Goal: Transaction & Acquisition: Subscribe to service/newsletter

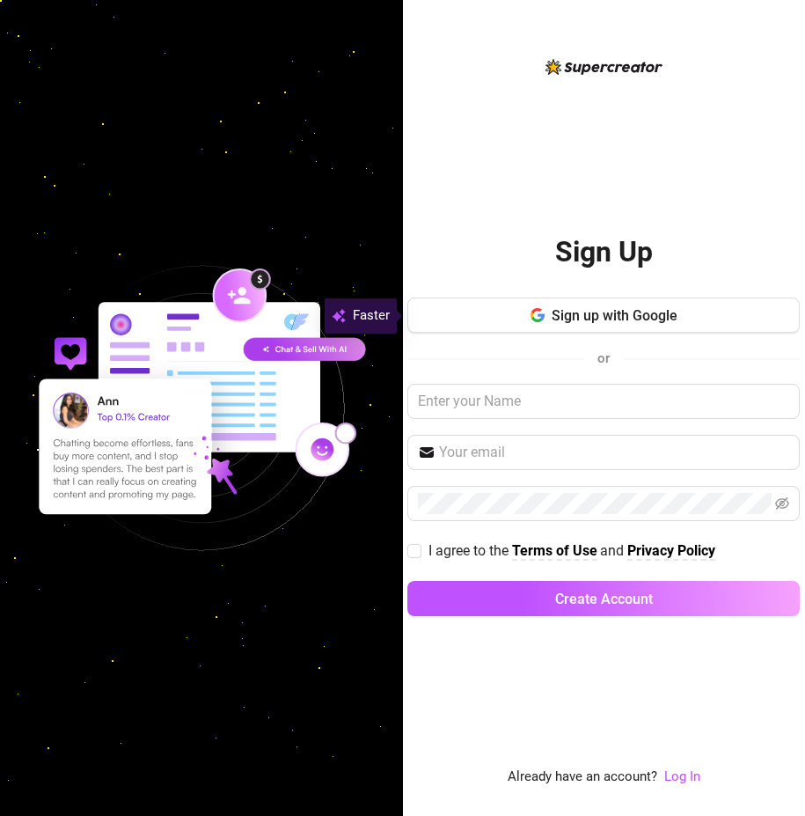
click at [643, 316] on span "Sign up with Google" at bounding box center [615, 315] width 126 height 17
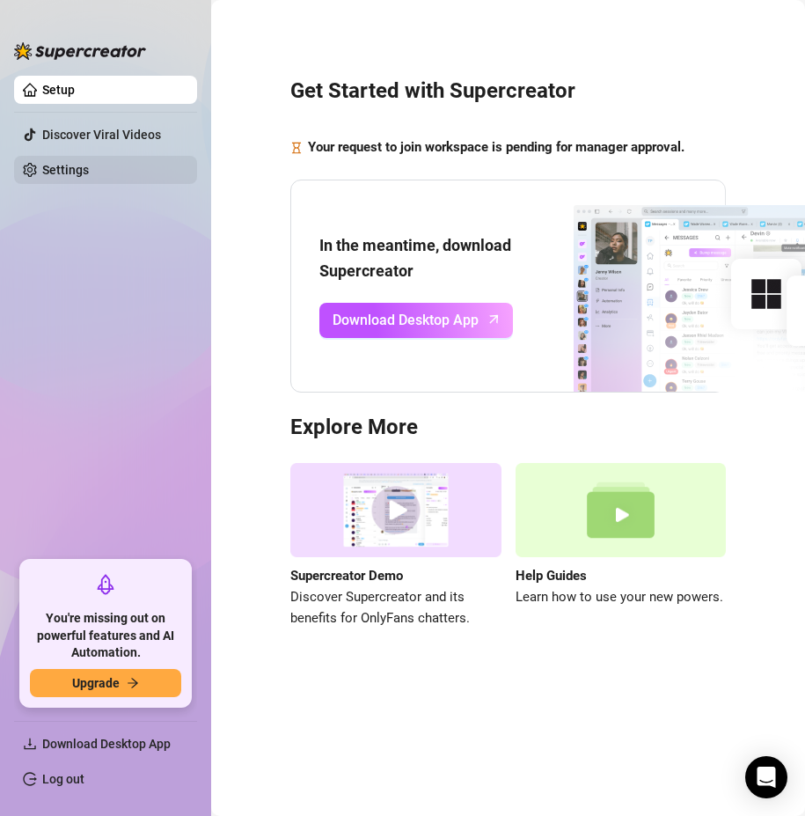
click at [69, 166] on link "Settings" at bounding box center [65, 170] width 47 height 14
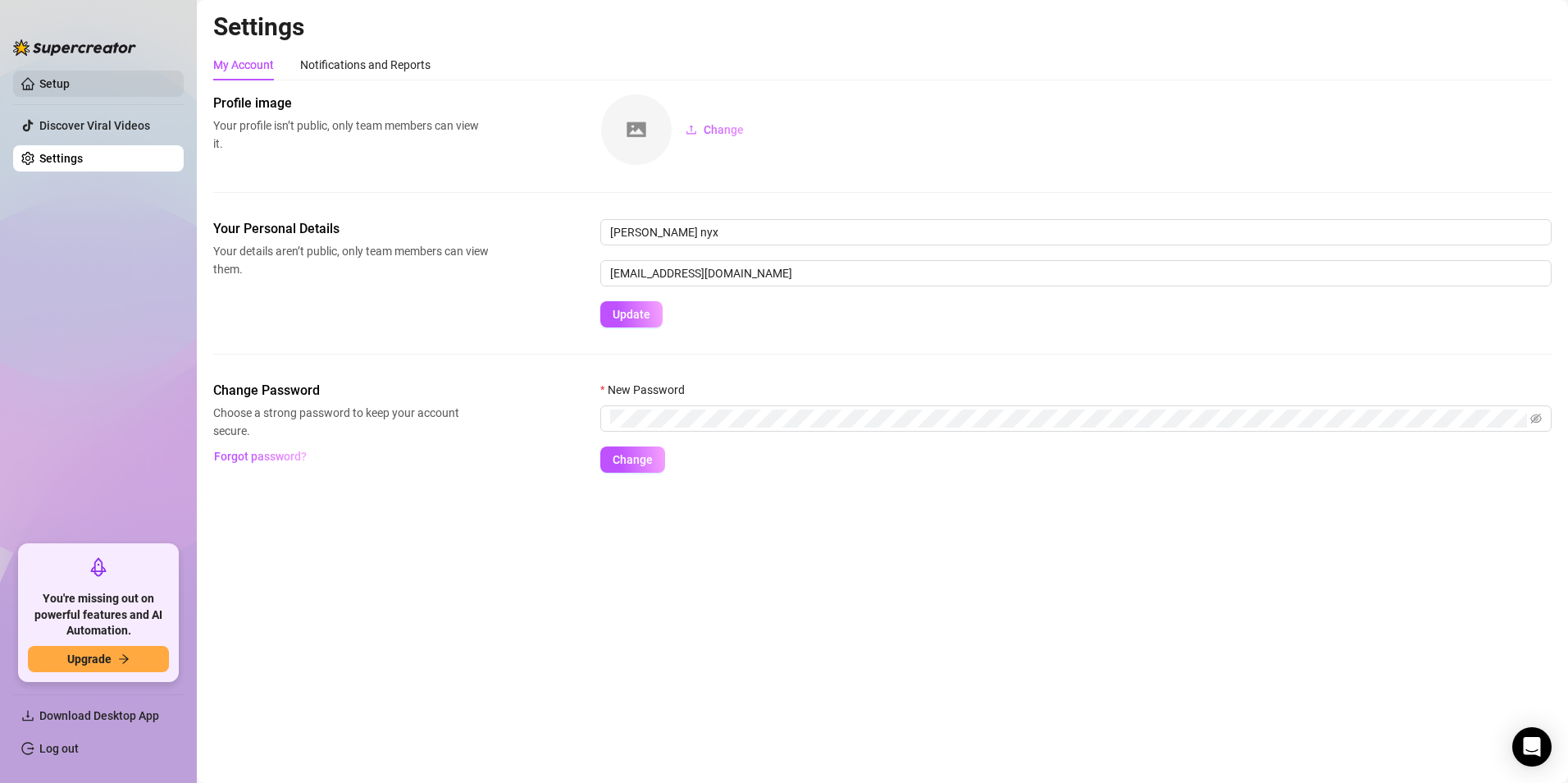
click at [70, 79] on link "Setup" at bounding box center [54, 84] width 31 height 13
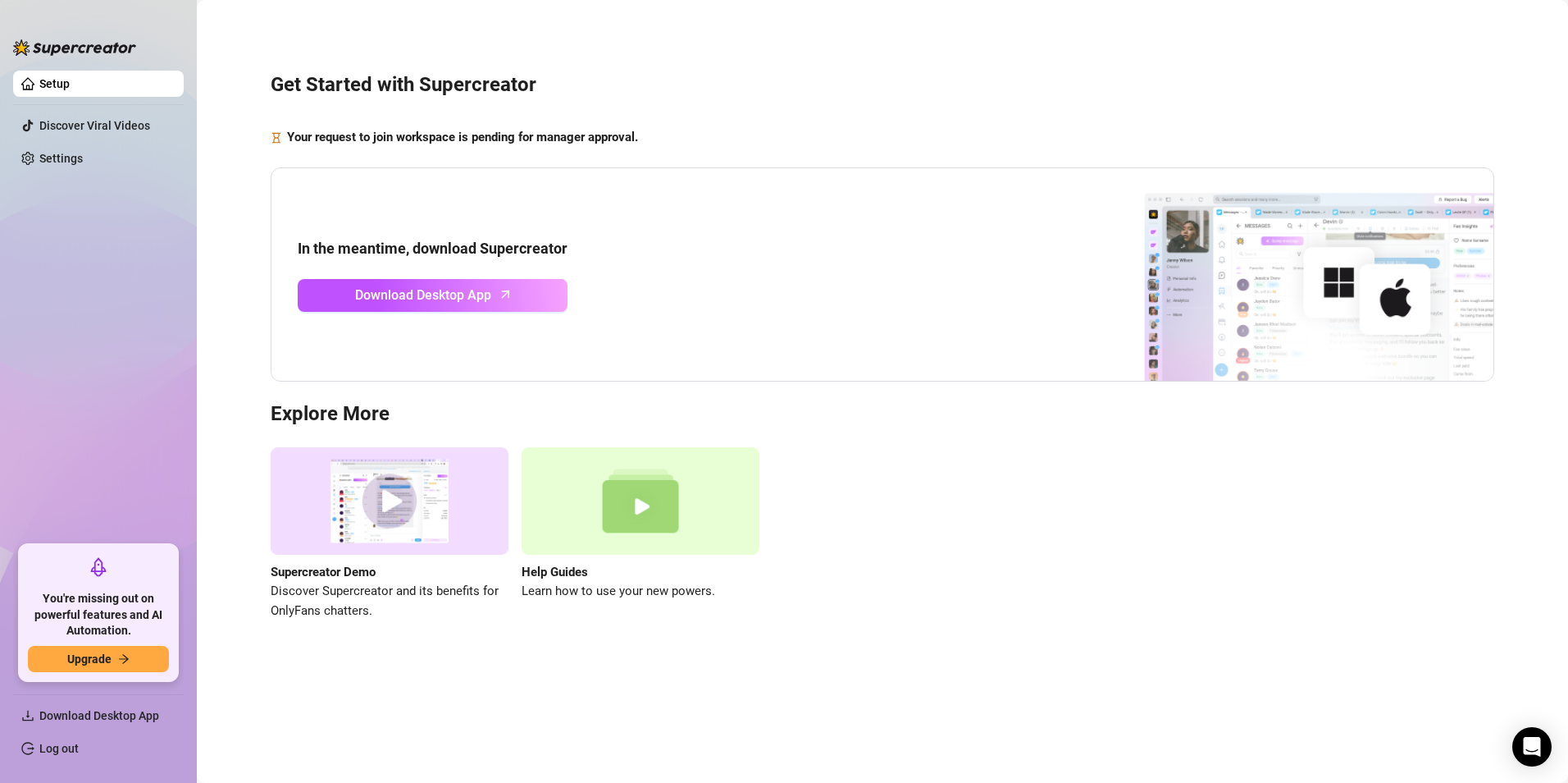
click at [401, 513] on img at bounding box center [389, 501] width 238 height 107
click at [641, 515] on img at bounding box center [640, 501] width 238 height 107
click at [124, 714] on span "Download Desktop App" at bounding box center [99, 715] width 120 height 13
click at [749, 740] on icon "Open Intercom Messenger" at bounding box center [1532, 746] width 19 height 21
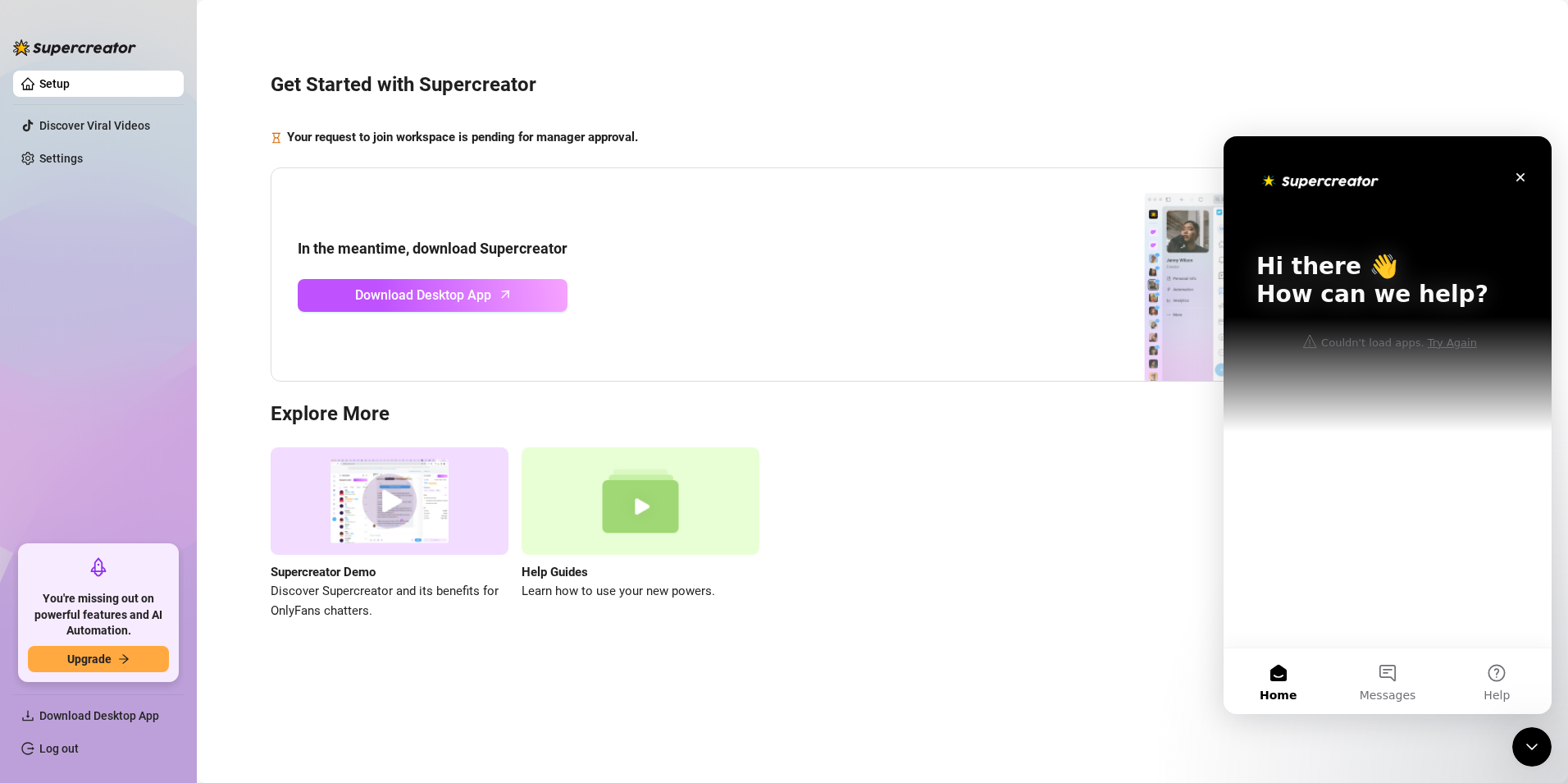
click at [749, 554] on div "Supercreator Demo Discover Supercreator and its benefits for OnlyFans chatters.…" at bounding box center [881, 534] width 1223 height 173
click at [70, 77] on link "Setup" at bounding box center [54, 84] width 31 height 13
click at [70, 78] on link "Setup" at bounding box center [54, 84] width 31 height 13
click at [648, 71] on div "Get Started with Supercreator Your request to join workspace is pending for man…" at bounding box center [882, 337] width 1338 height 651
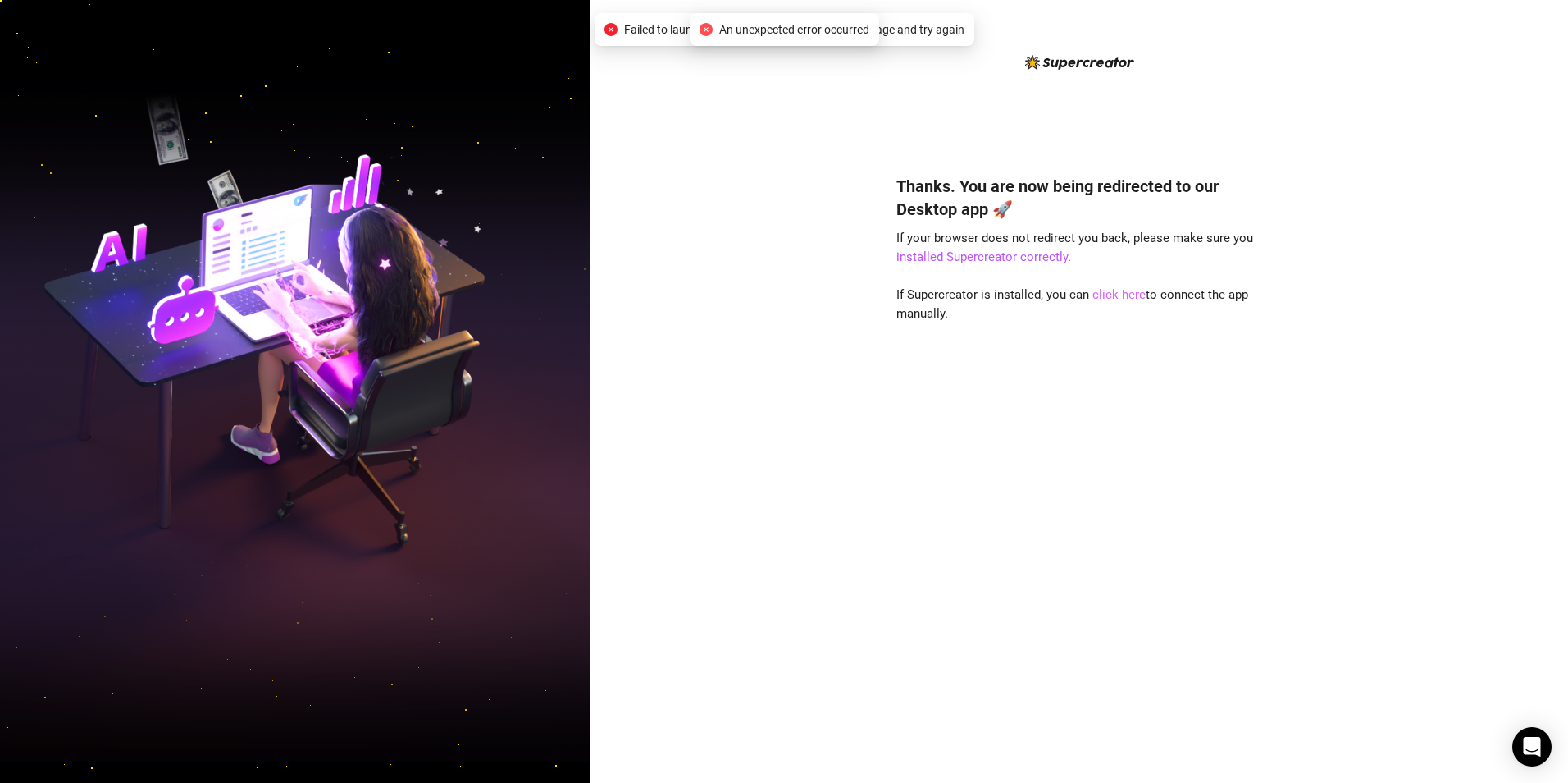
click at [1105, 291] on link "click here" at bounding box center [1118, 295] width 53 height 15
click at [1117, 295] on link "click here" at bounding box center [1118, 295] width 53 height 15
drag, startPoint x: 1117, startPoint y: 295, endPoint x: 769, endPoint y: 261, distance: 349.7
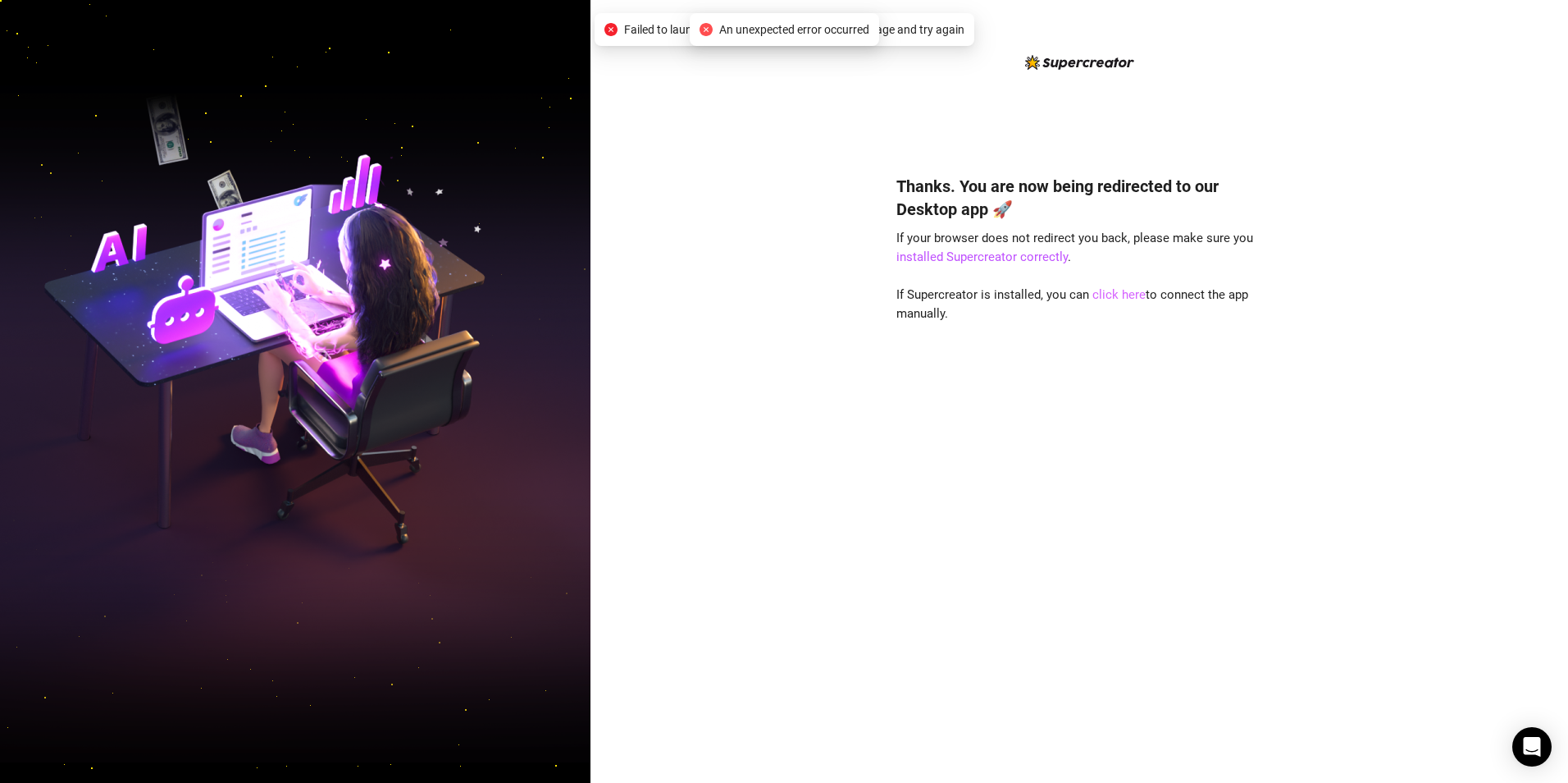
click at [1115, 297] on link "click here" at bounding box center [1118, 295] width 53 height 15
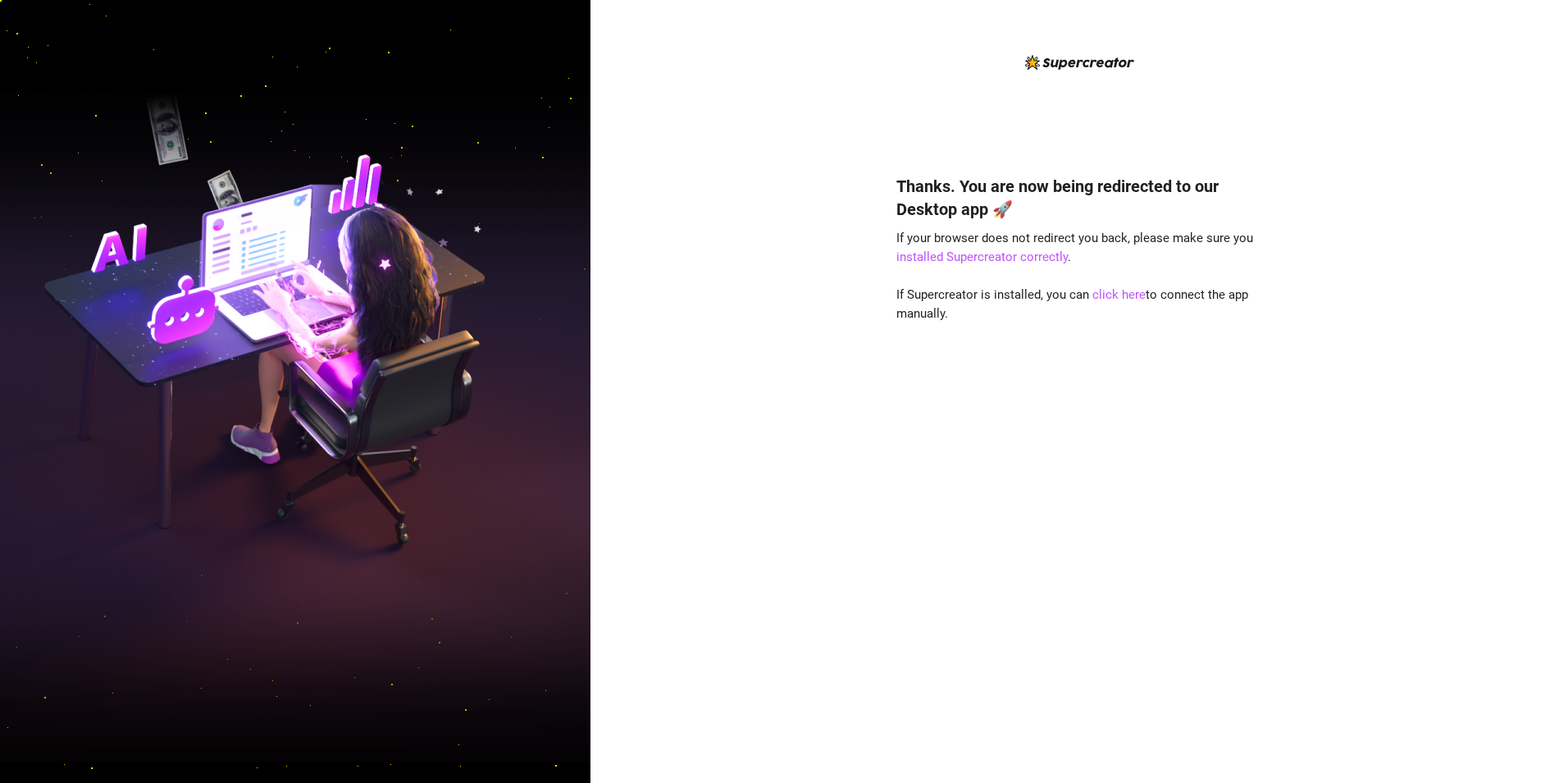
click at [1116, 303] on div "Thanks. You are now being redirected to our Desktop app 🚀 If your browser does …" at bounding box center [1079, 455] width 366 height 604
click at [1116, 293] on link "click here" at bounding box center [1118, 295] width 53 height 15
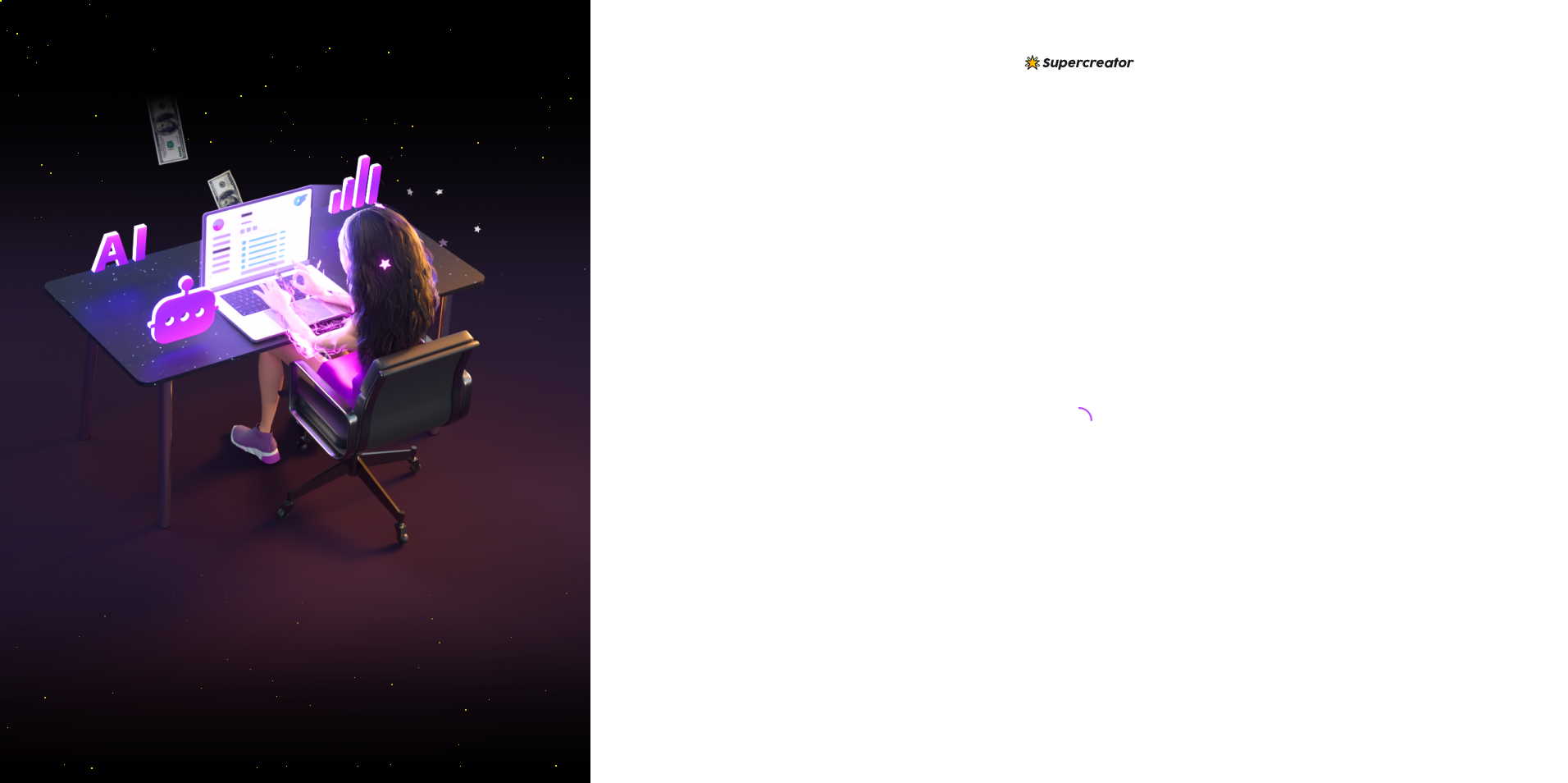
click at [922, 551] on div at bounding box center [1079, 404] width 366 height 704
